Goal: Task Accomplishment & Management: Manage account settings

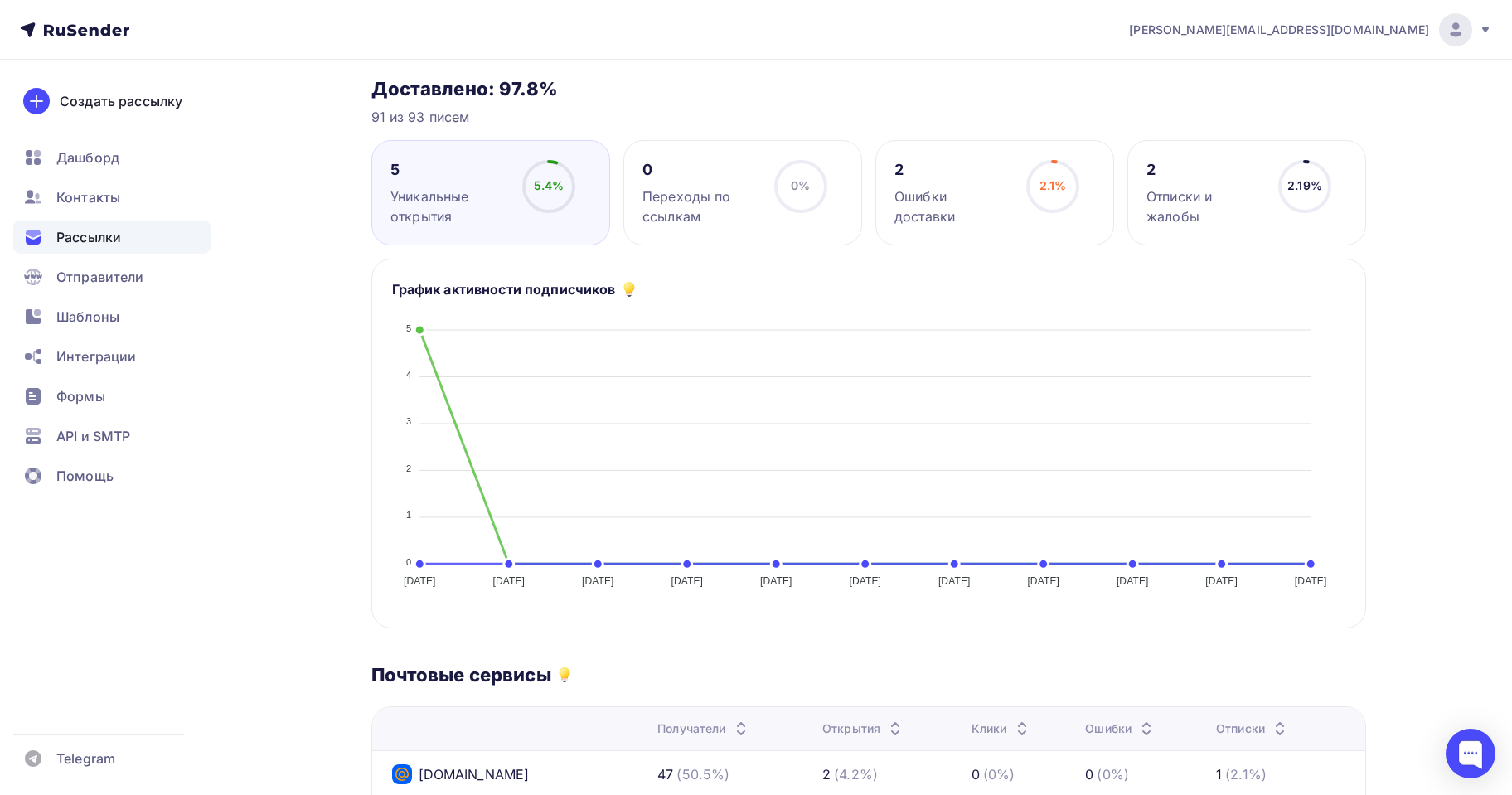
scroll to position [165, 0]
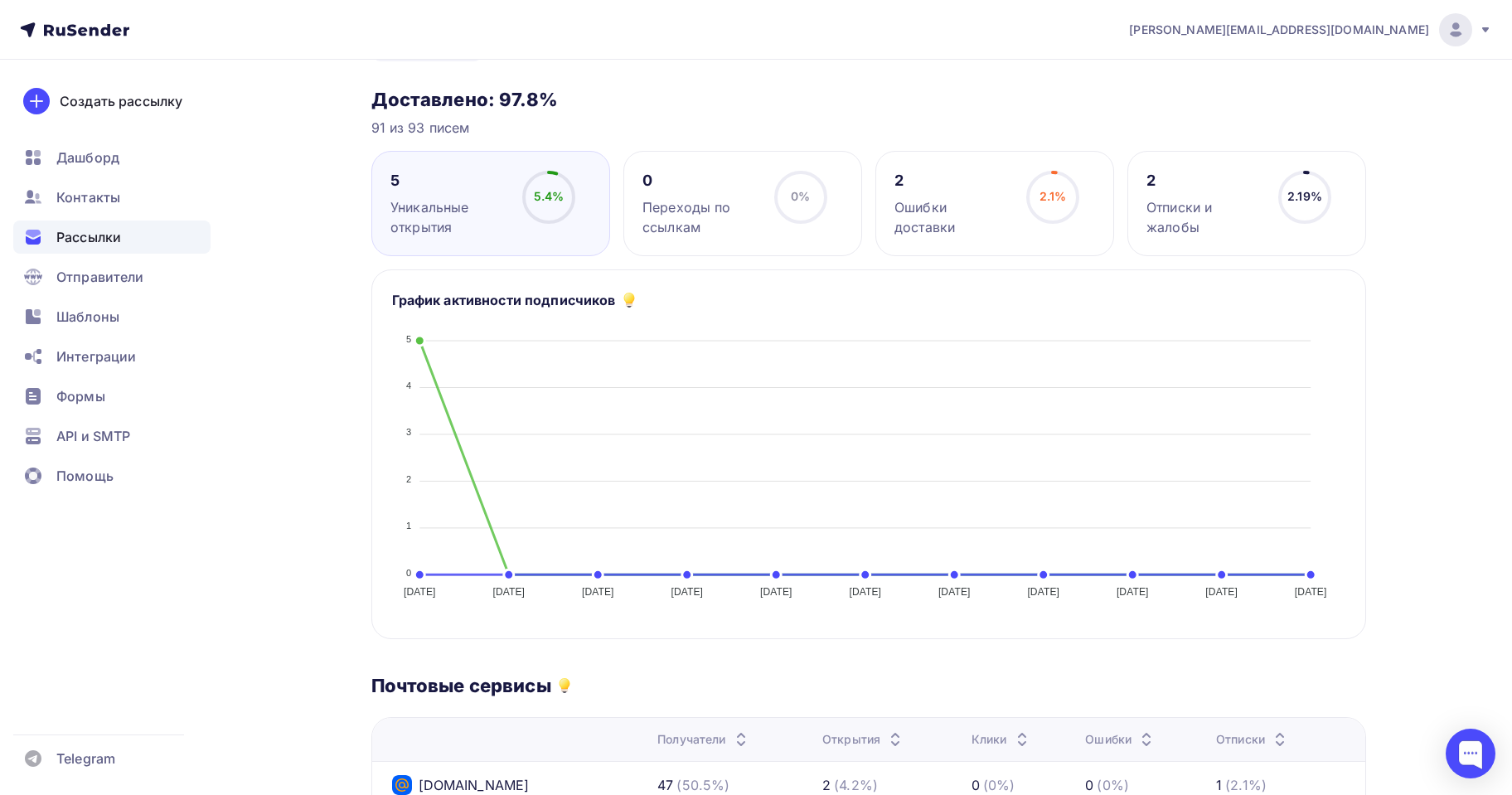
click at [101, 243] on span "Рассылки" at bounding box center [89, 237] width 65 height 20
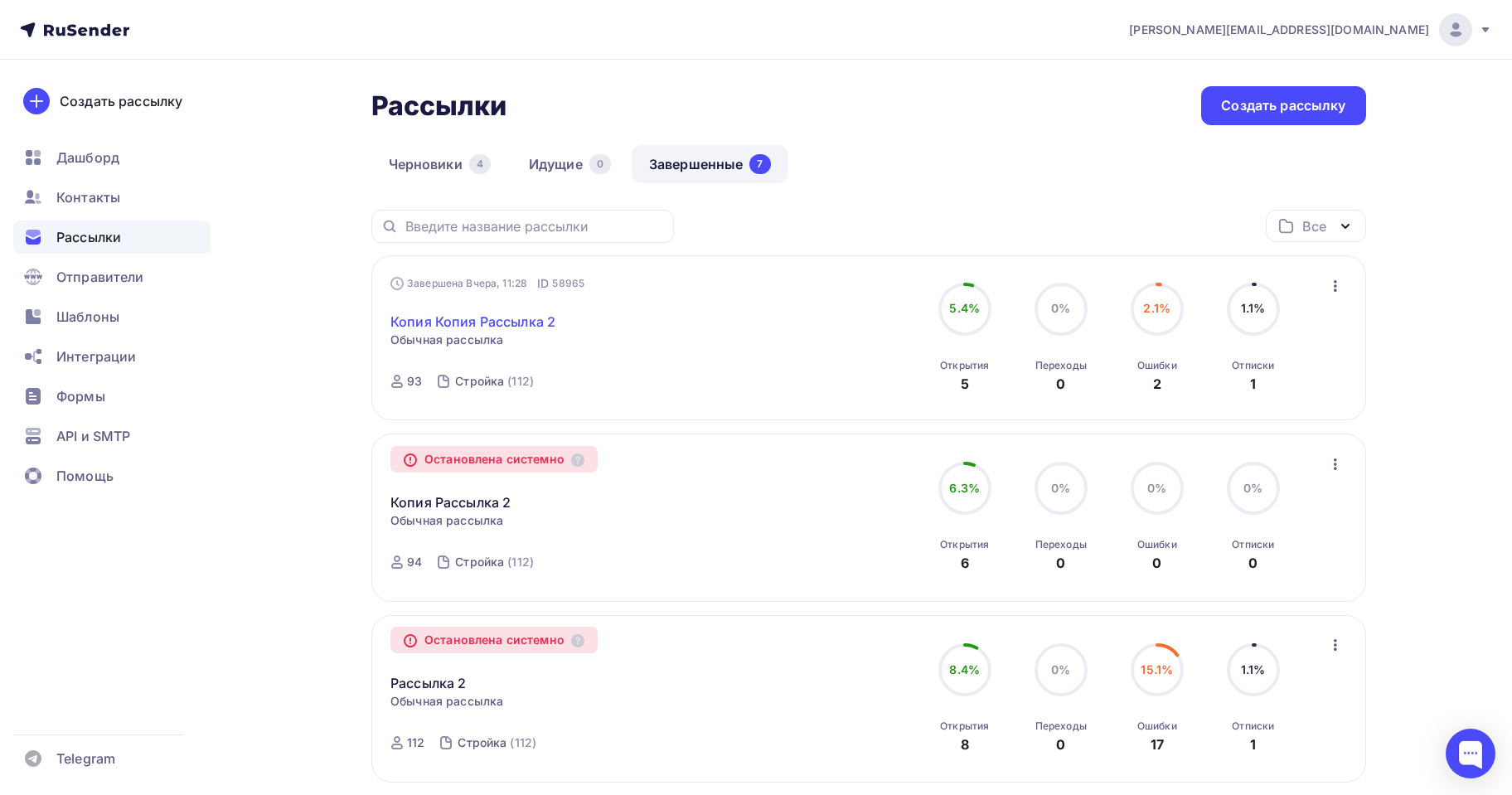
click at [457, 318] on link "Копия Копия Рассылка 2" at bounding box center [473, 322] width 165 height 20
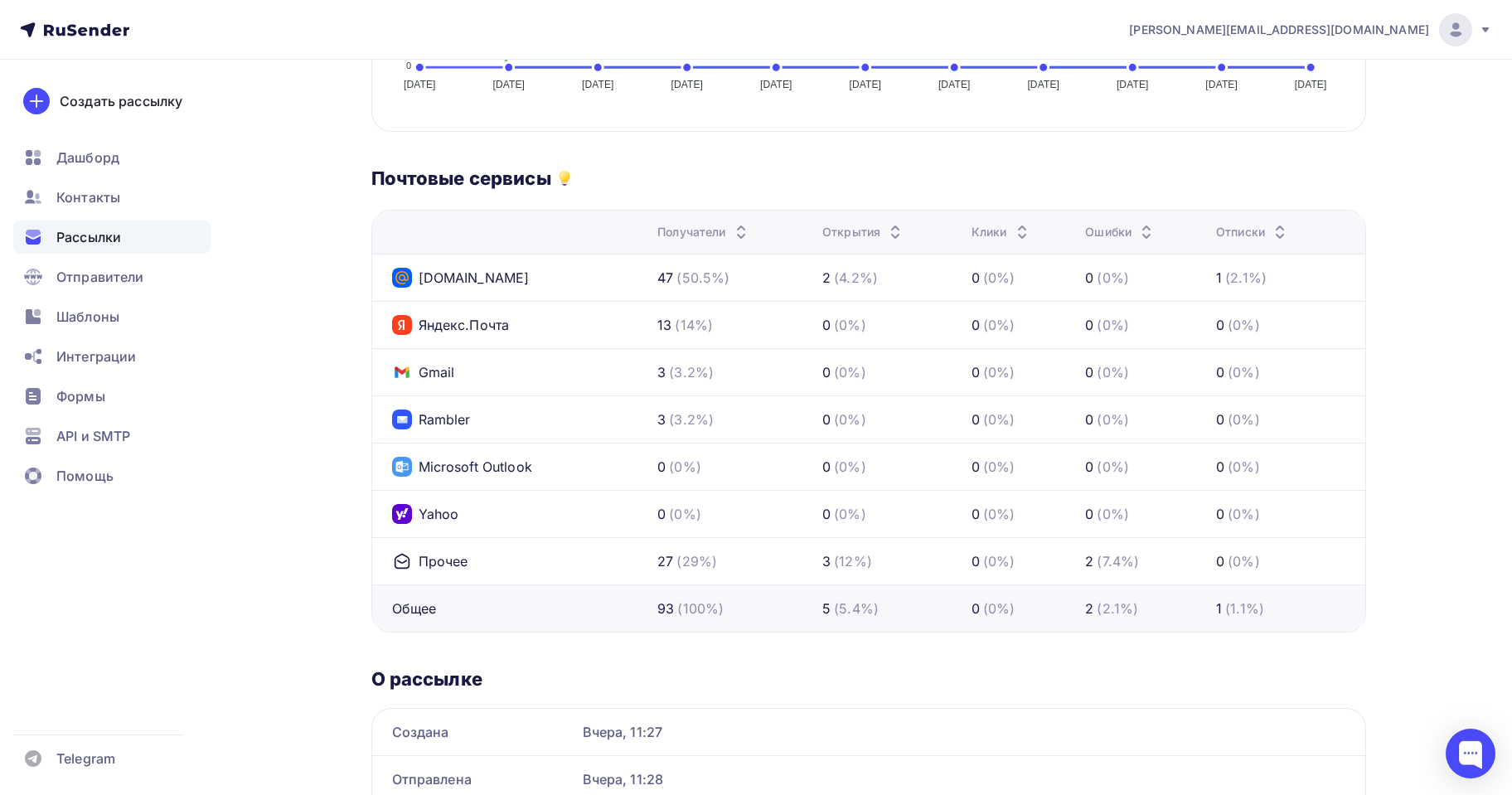
scroll to position [298, 0]
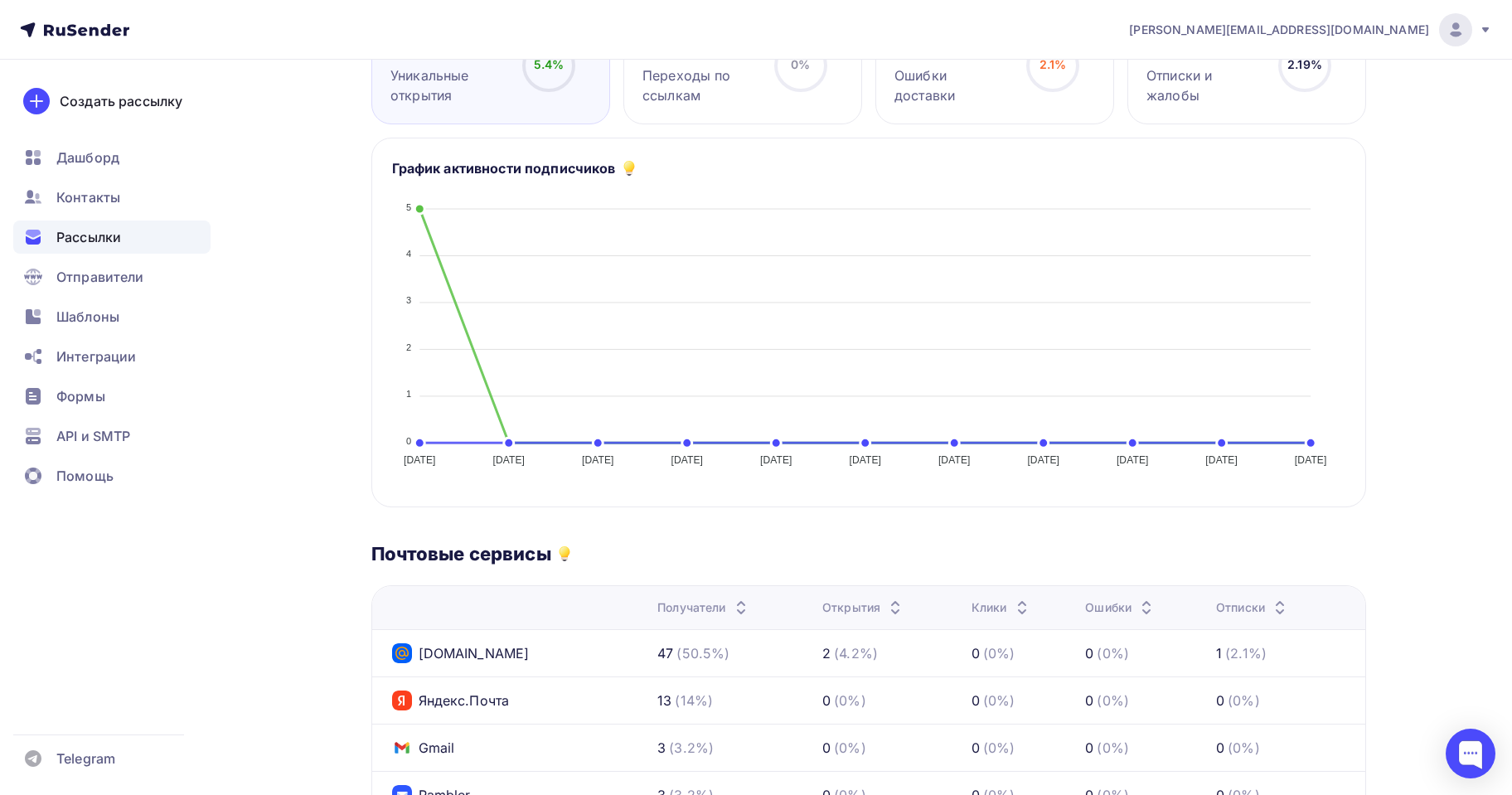
click at [200, 643] on div "Создать рассылку [GEOGRAPHIC_DATA] Контакты Рассылки Отправители Шаблоны Интегр…" at bounding box center [112, 427] width 224 height 735
drag, startPoint x: 119, startPoint y: 158, endPoint x: 116, endPoint y: 174, distance: 16.3
click at [118, 158] on div "Дашборд" at bounding box center [112, 156] width 197 height 33
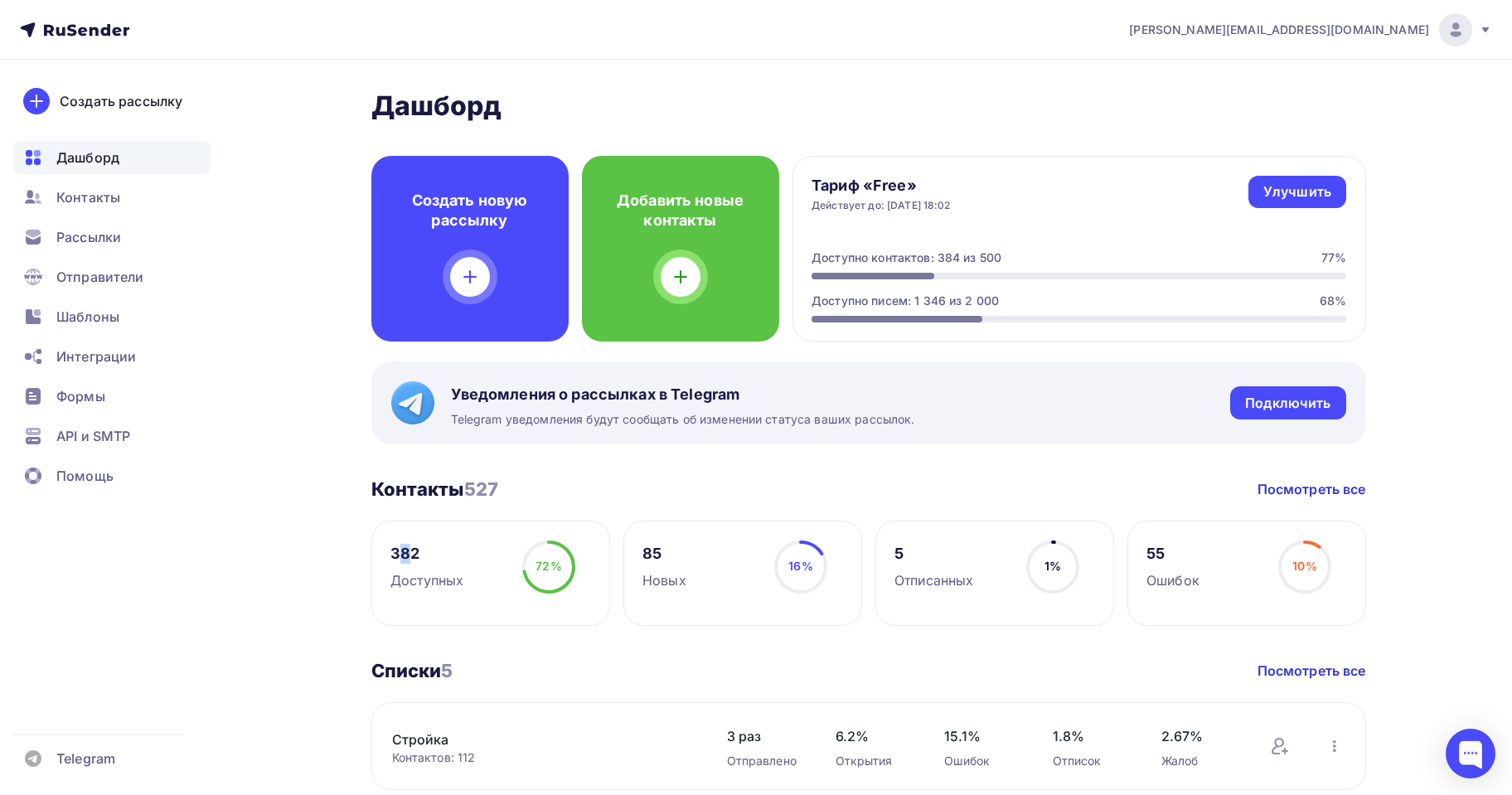
drag, startPoint x: 406, startPoint y: 542, endPoint x: 401, endPoint y: 550, distance: 9.4
click at [404, 542] on div "382 Доступных" at bounding box center [427, 565] width 73 height 50
click at [398, 553] on div "382" at bounding box center [427, 554] width 73 height 20
click at [425, 489] on h3 "Контакты 527" at bounding box center [436, 488] width 128 height 23
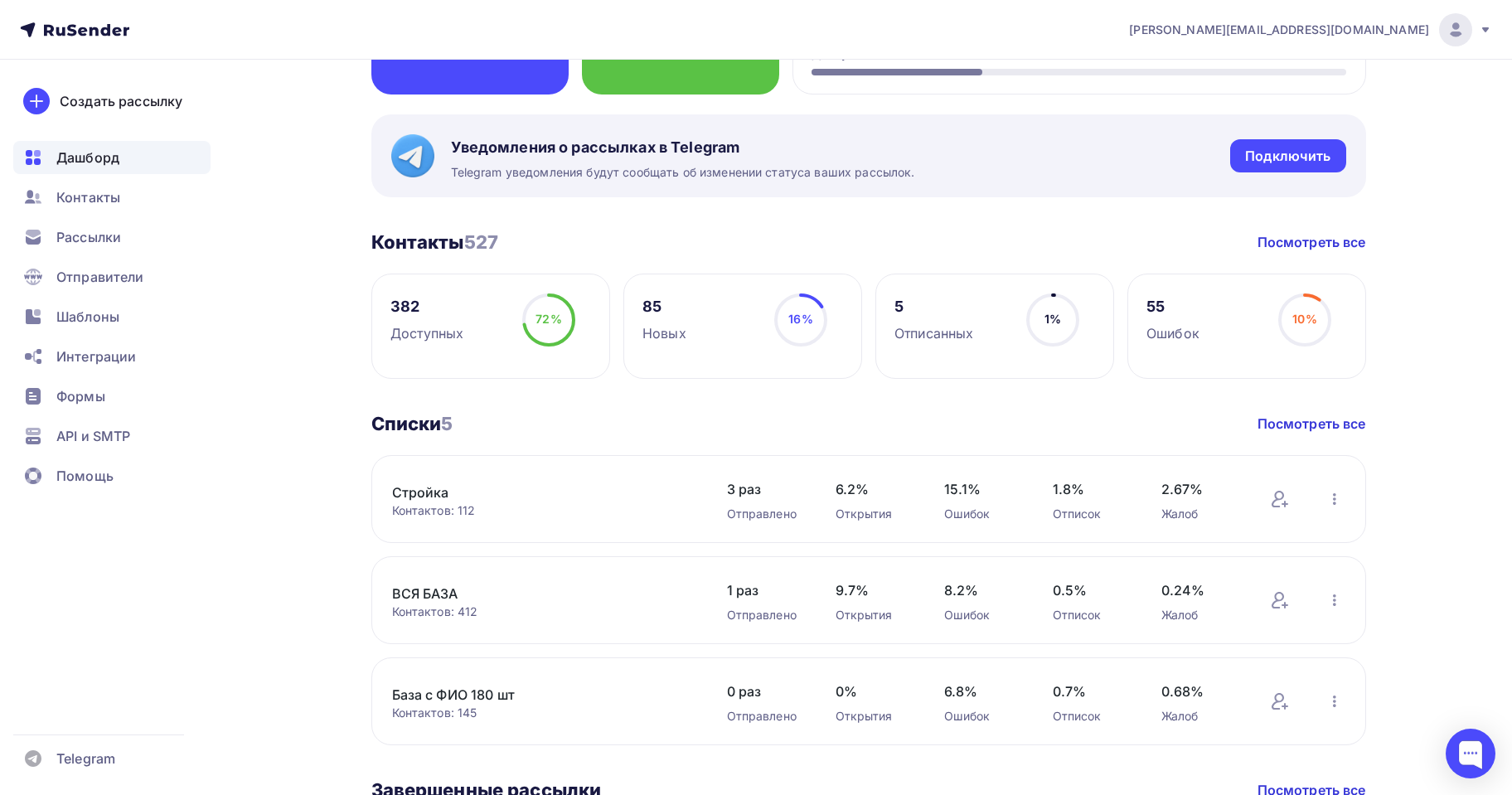
scroll to position [249, 0]
click at [420, 485] on link "Стройка" at bounding box center [532, 490] width 282 height 20
